Goal: Navigation & Orientation: Find specific page/section

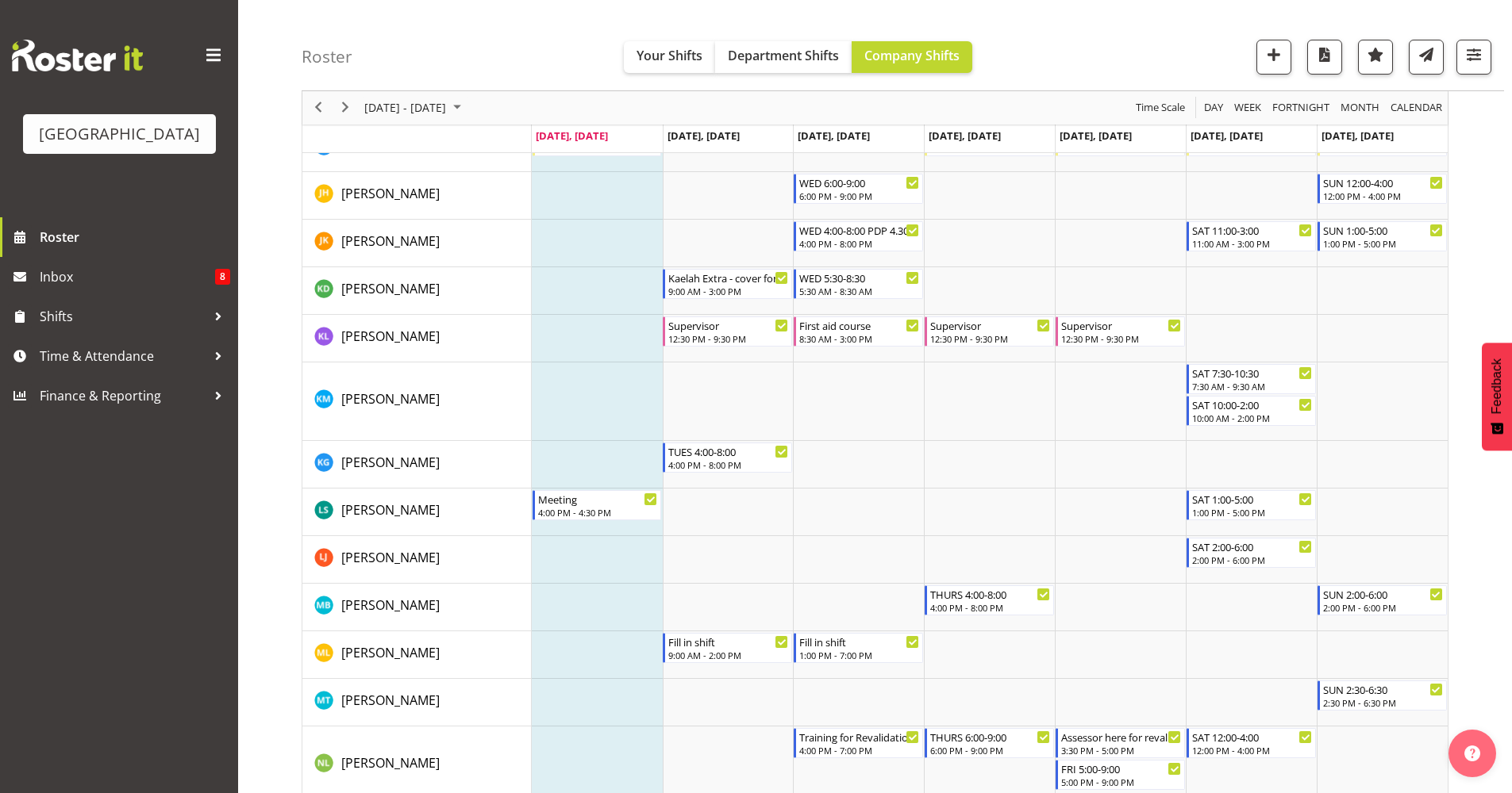
scroll to position [1051, 0]
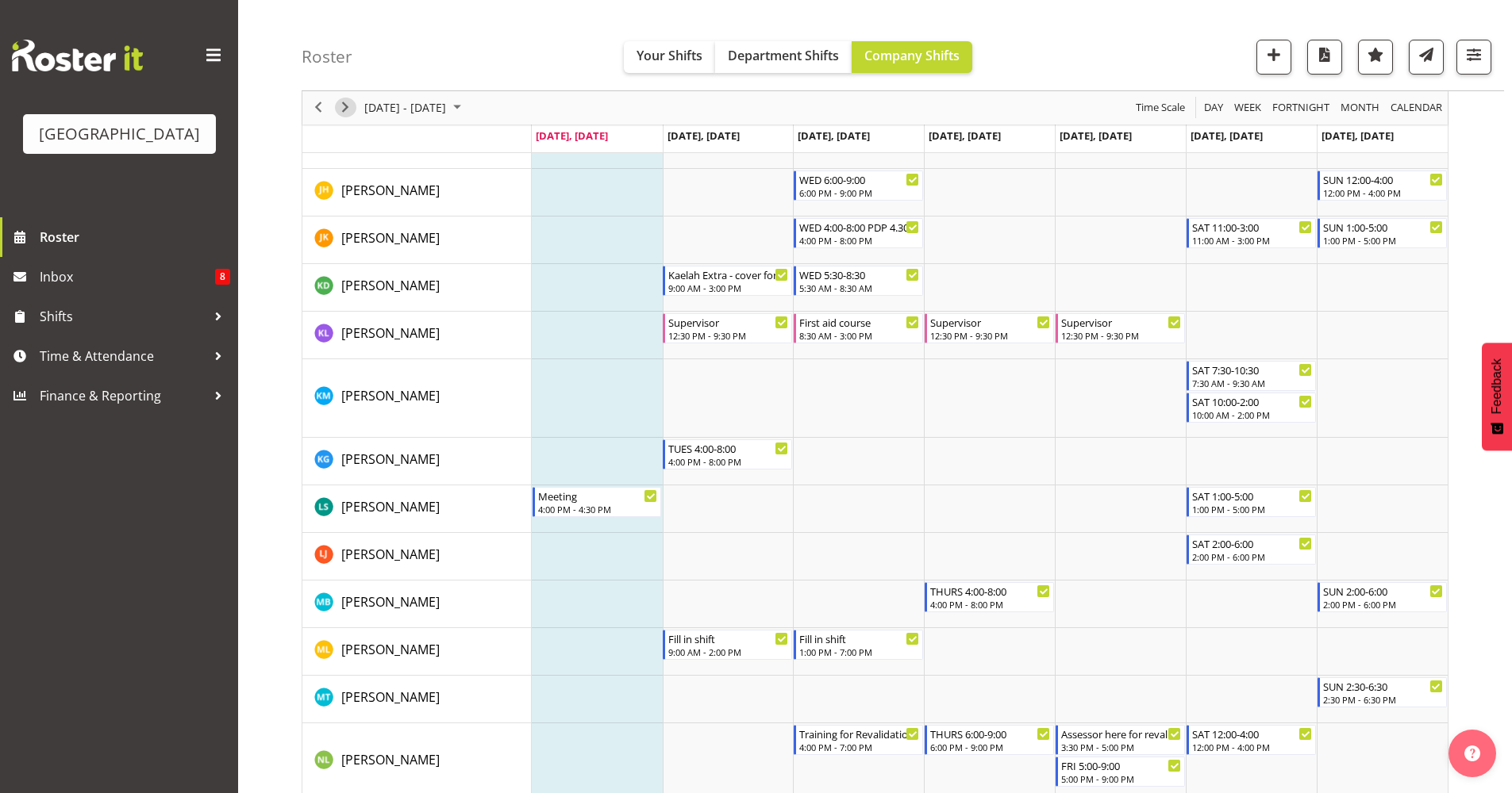
click at [344, 101] on span "Next" at bounding box center [345, 108] width 19 height 20
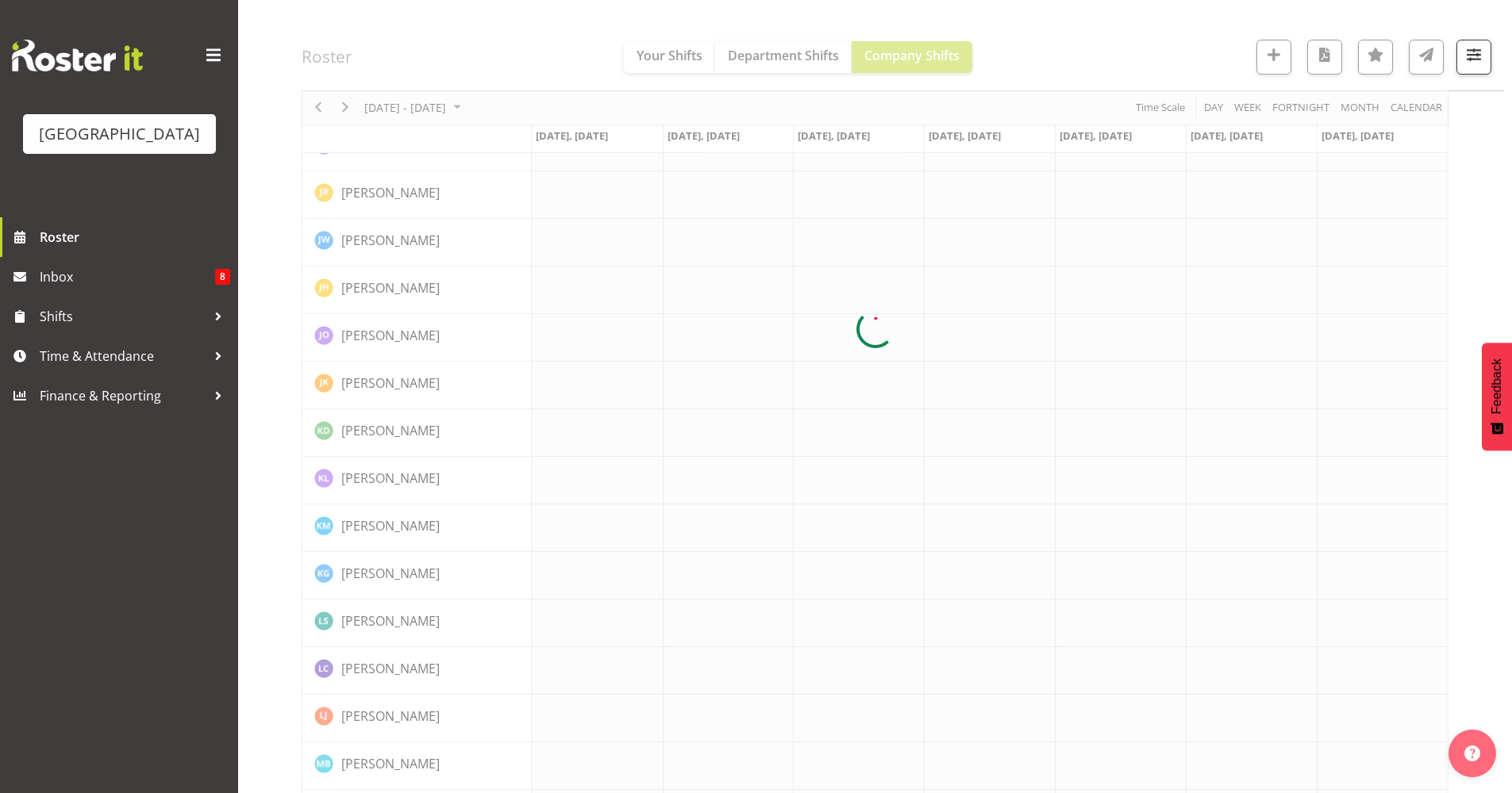
scroll to position [0, 0]
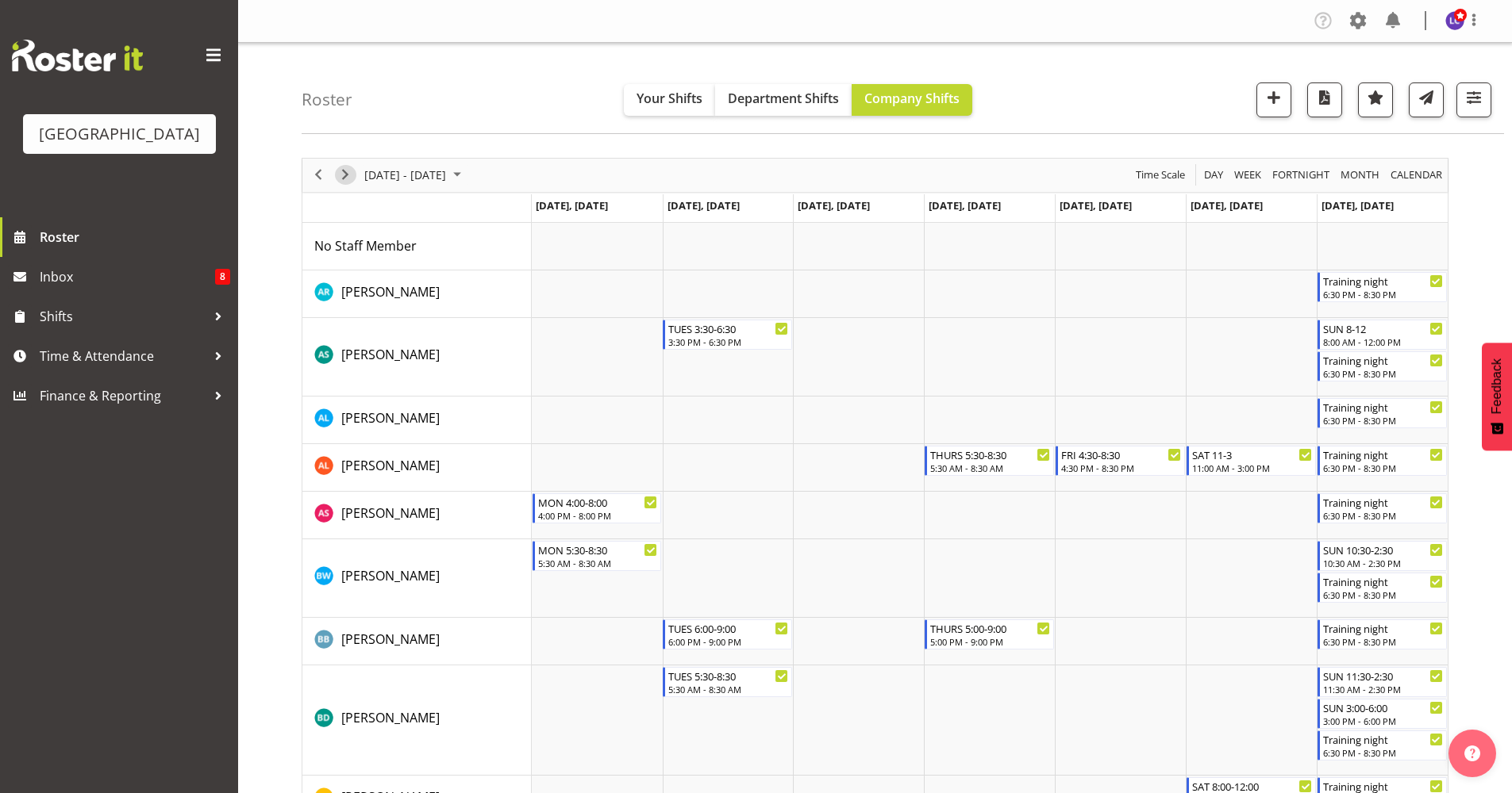
click at [336, 179] on span "Next" at bounding box center [345, 175] width 19 height 20
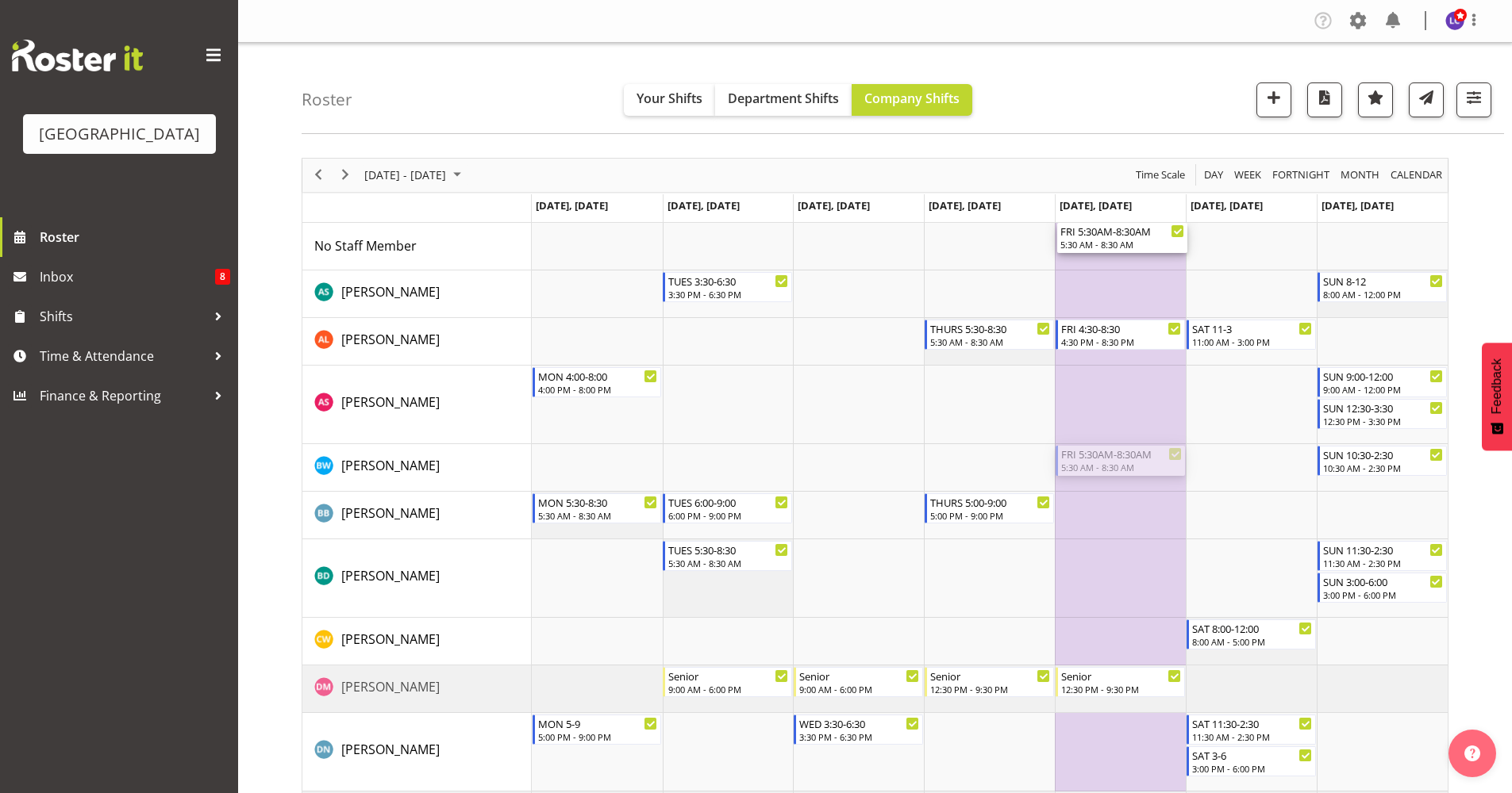
drag, startPoint x: 1125, startPoint y: 459, endPoint x: 1146, endPoint y: 251, distance: 209.1
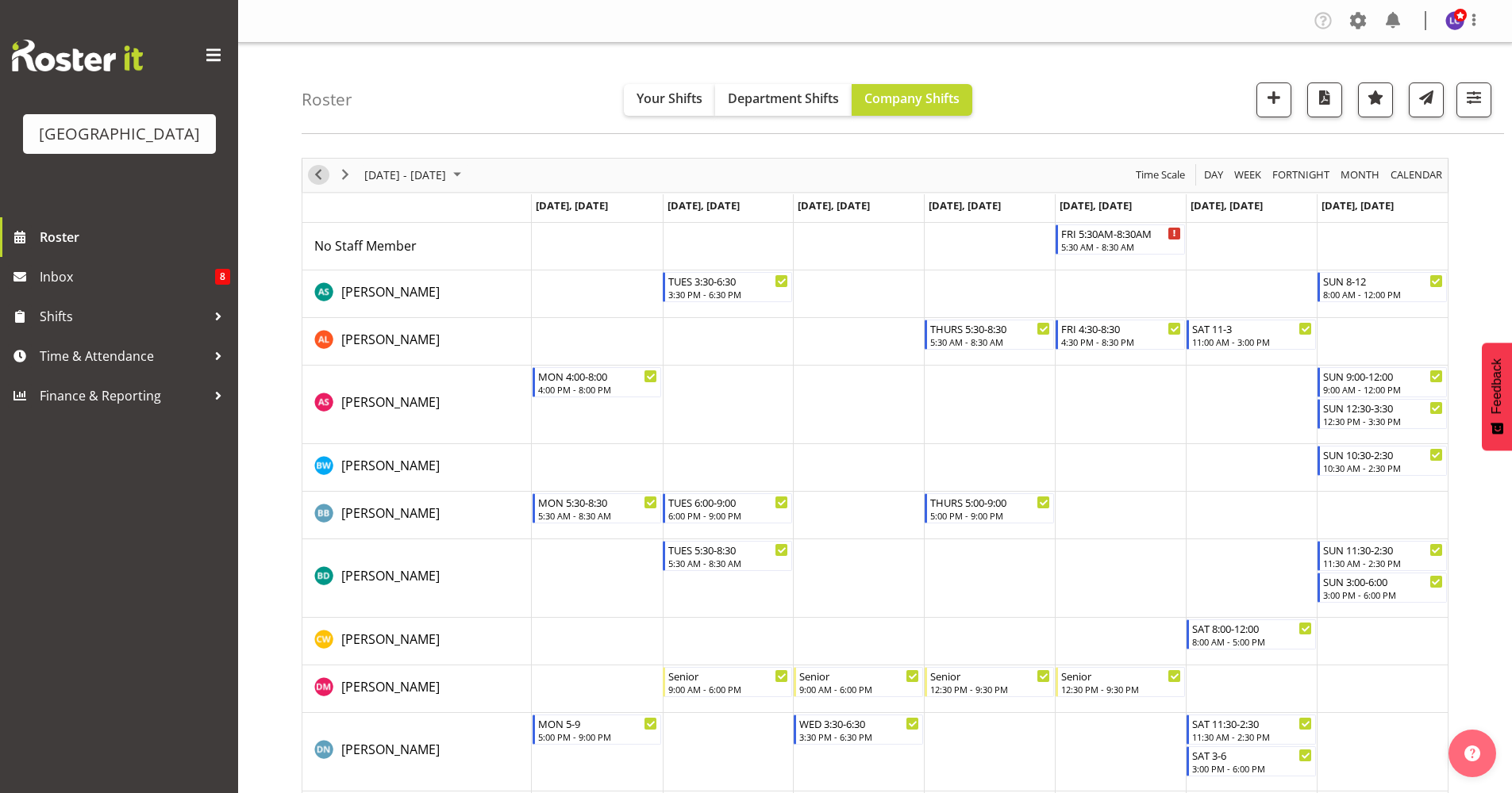
click at [313, 183] on span "Previous" at bounding box center [318, 175] width 19 height 20
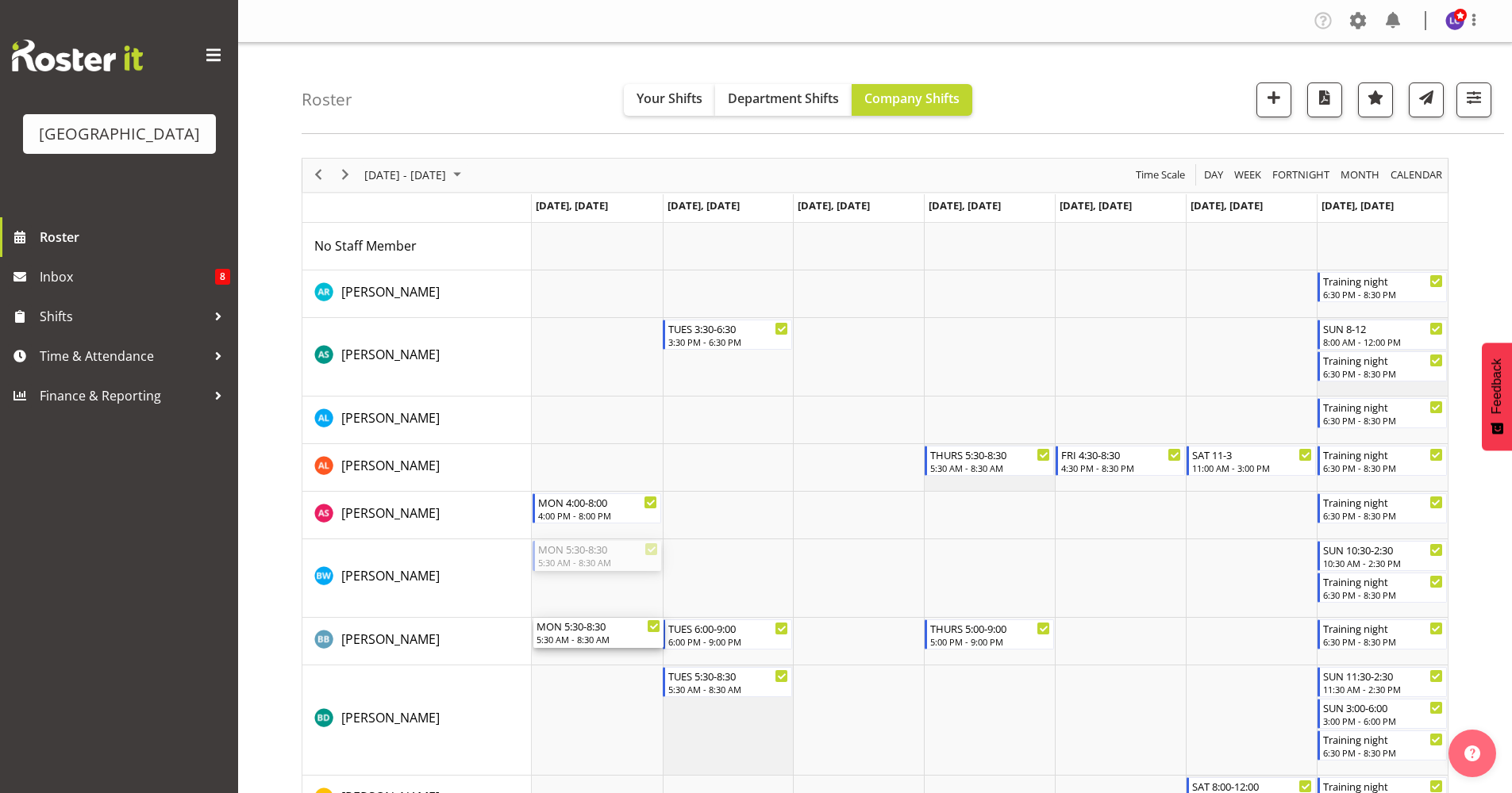
drag, startPoint x: 626, startPoint y: 573, endPoint x: 624, endPoint y: 634, distance: 61.0
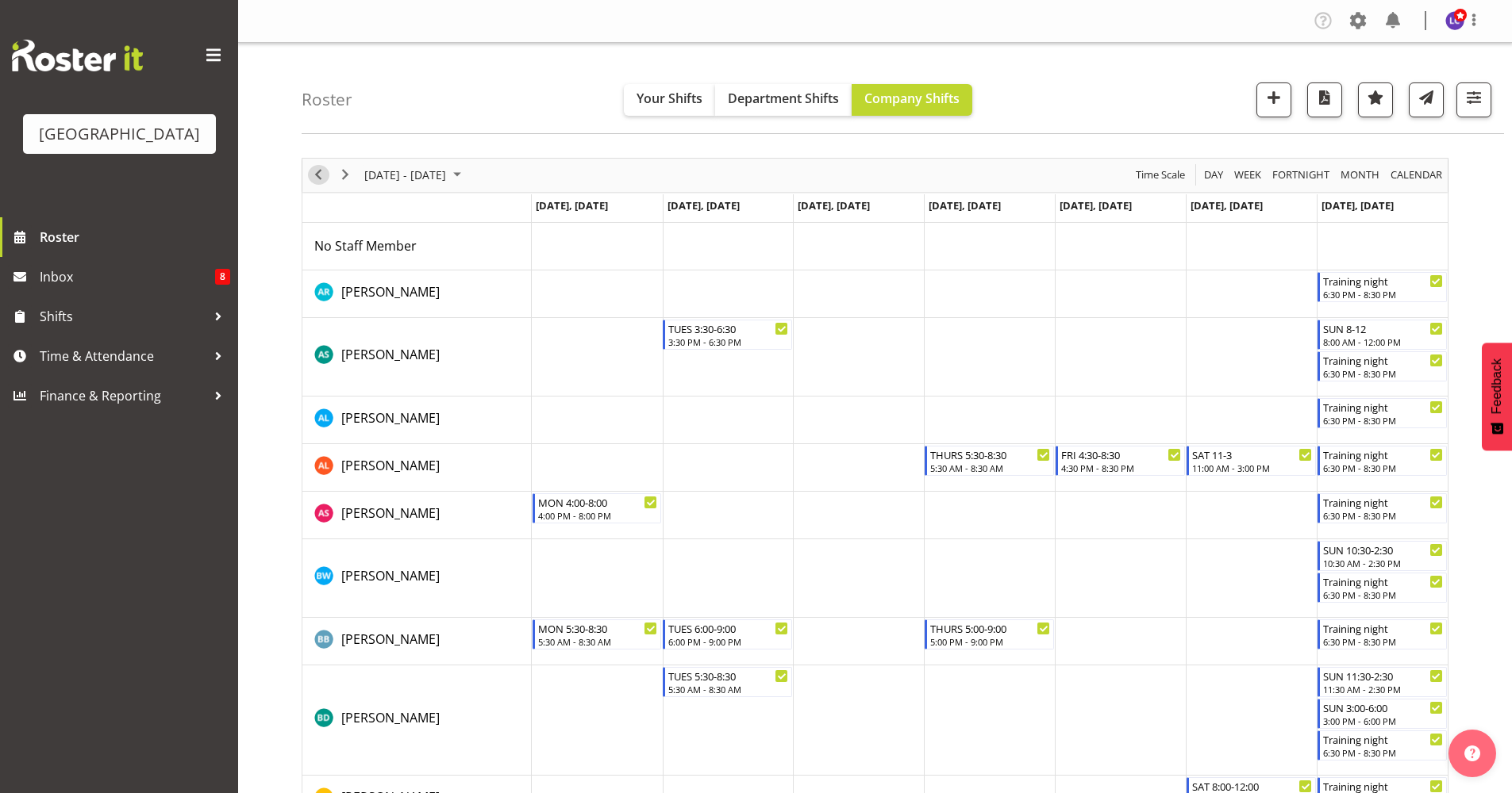
click at [329, 178] on button "Previous" at bounding box center [319, 175] width 22 height 20
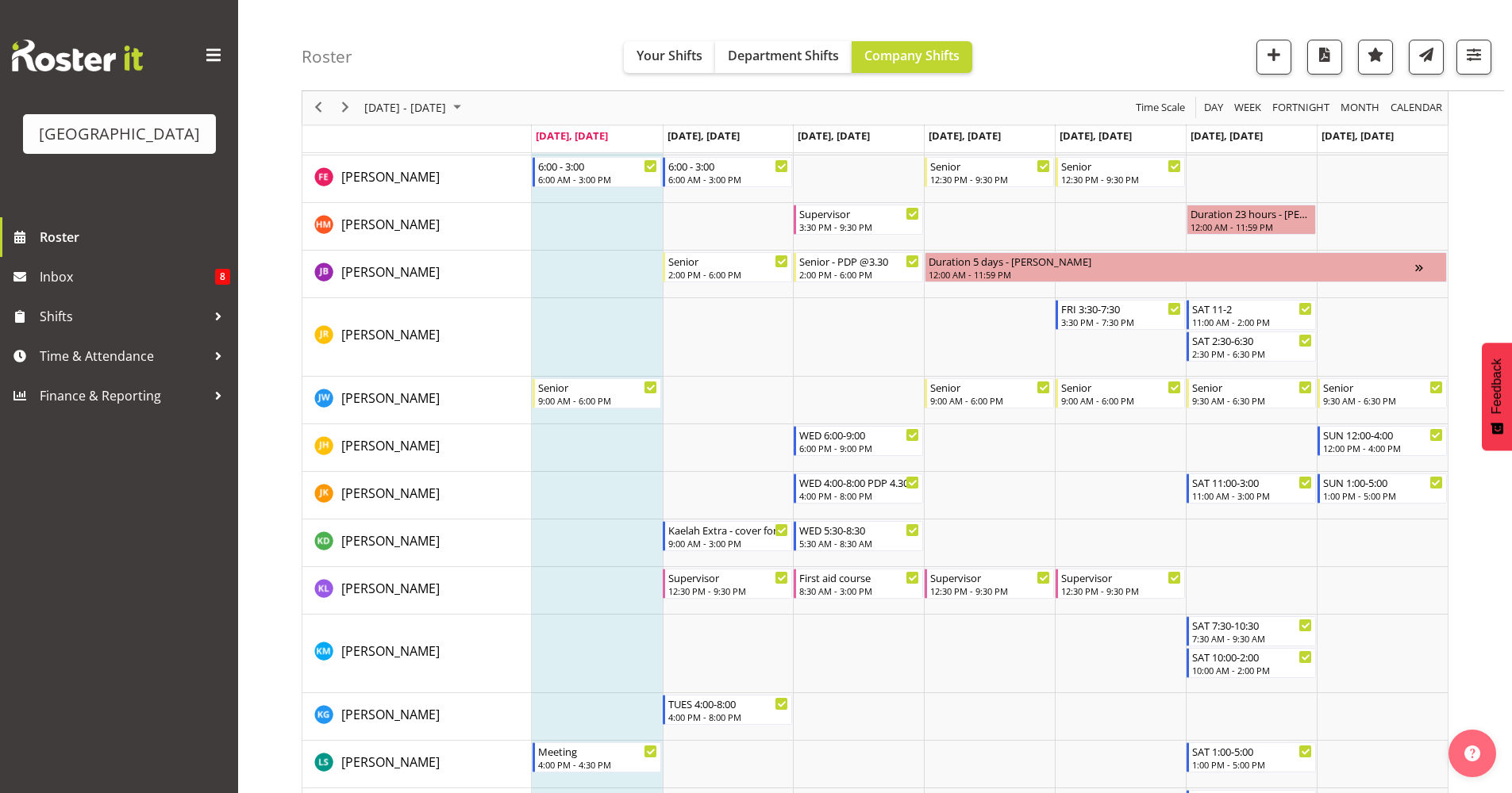
scroll to position [799, 0]
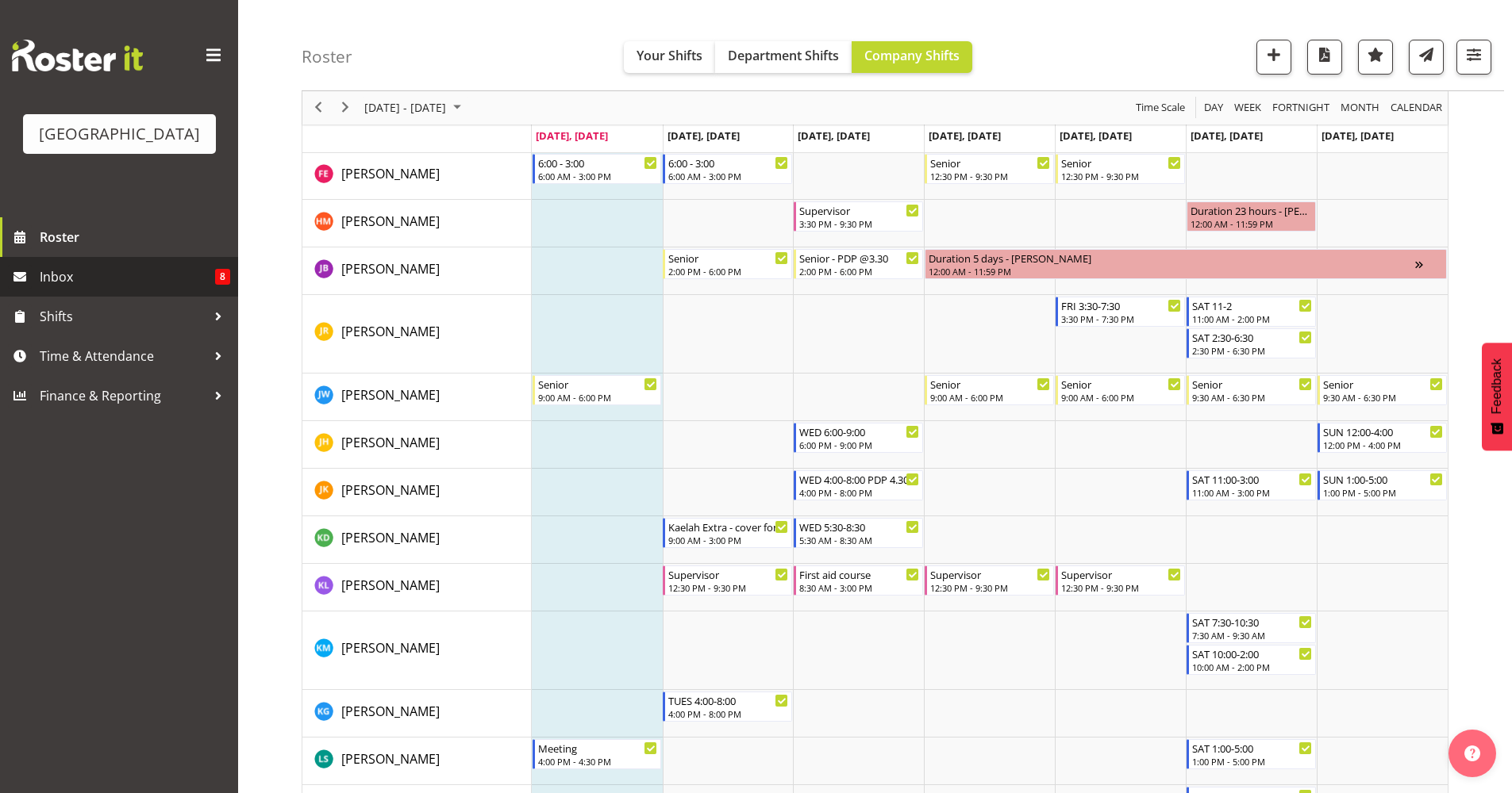
click at [87, 274] on span "Inbox" at bounding box center [127, 277] width 175 height 23
